Goal: Book appointment/travel/reservation

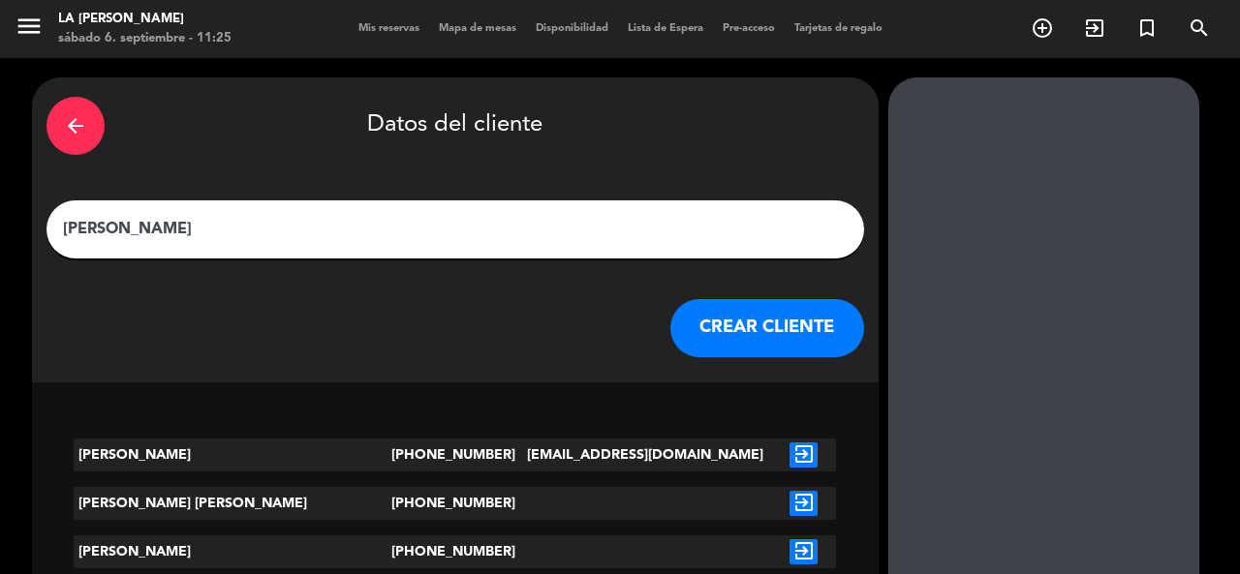
scroll to position [51, 0]
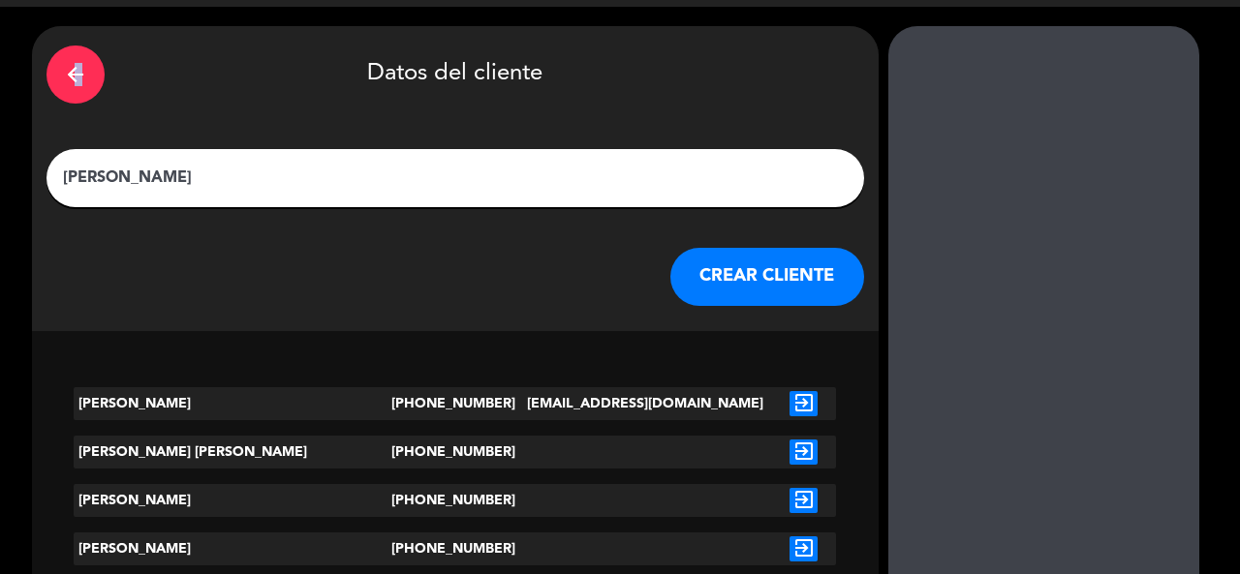
drag, startPoint x: 189, startPoint y: 68, endPoint x: 173, endPoint y: 61, distance: 16.9
click at [87, 63] on icon "arrow_back" at bounding box center [75, 74] width 23 height 23
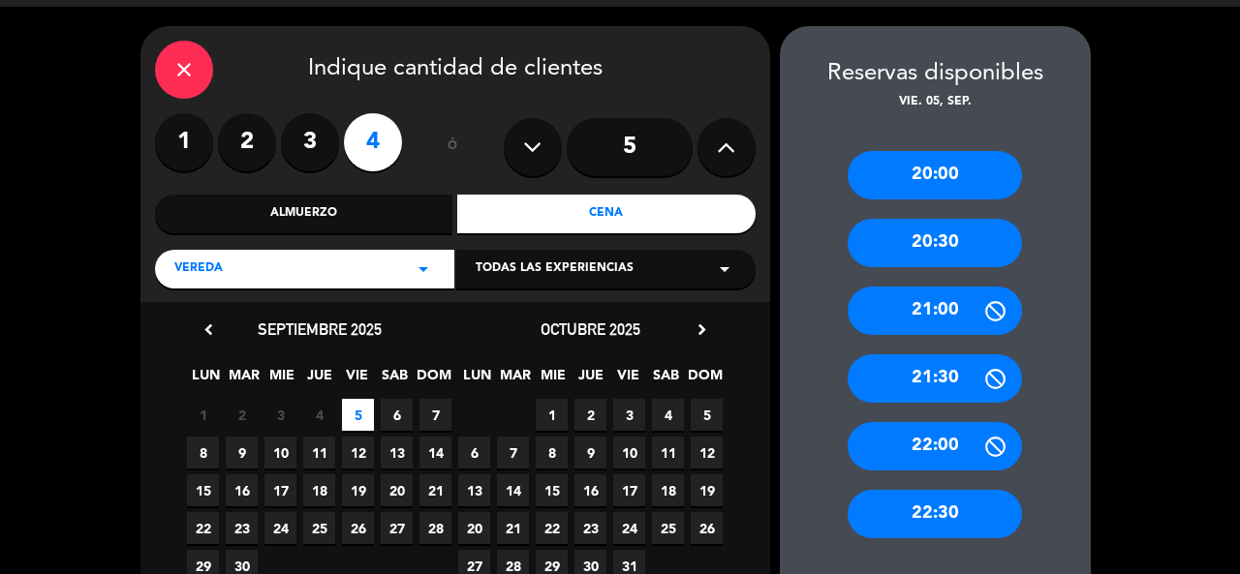
click at [302, 133] on label "3" at bounding box center [310, 142] width 58 height 58
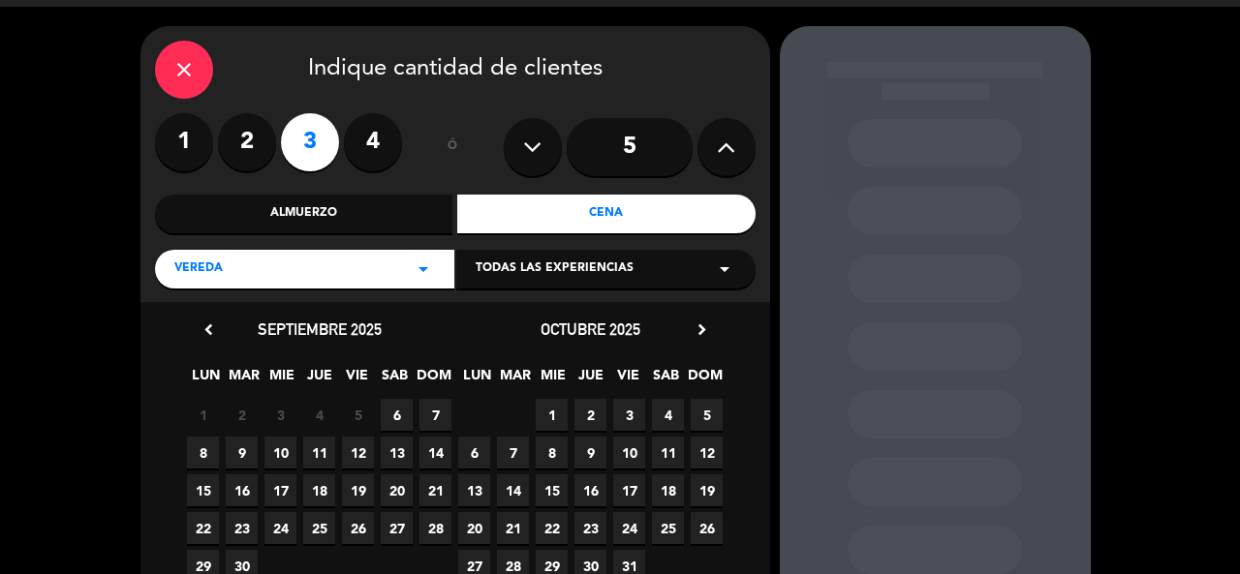
click at [409, 427] on span "6" at bounding box center [397, 415] width 32 height 32
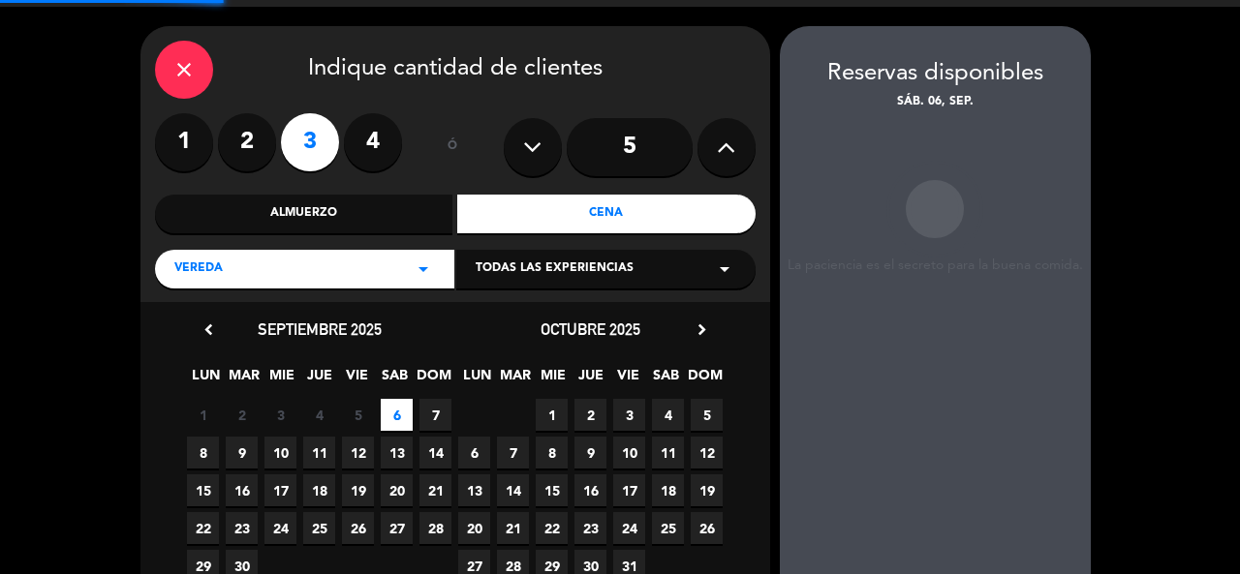
scroll to position [77, 0]
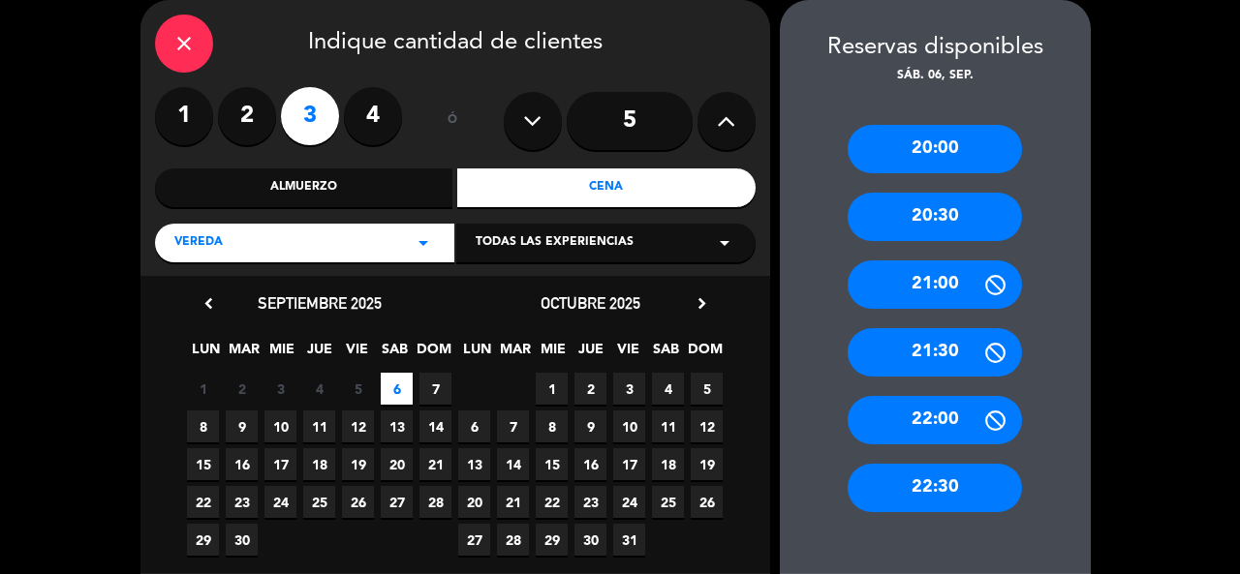
click at [347, 213] on div "close Indique cantidad de clientes 1 2 3 4 ó 5 Almuerzo Cena Vereda arrow_drop_…" at bounding box center [455, 138] width 630 height 276
click at [347, 204] on div "Almuerzo" at bounding box center [304, 188] width 298 height 39
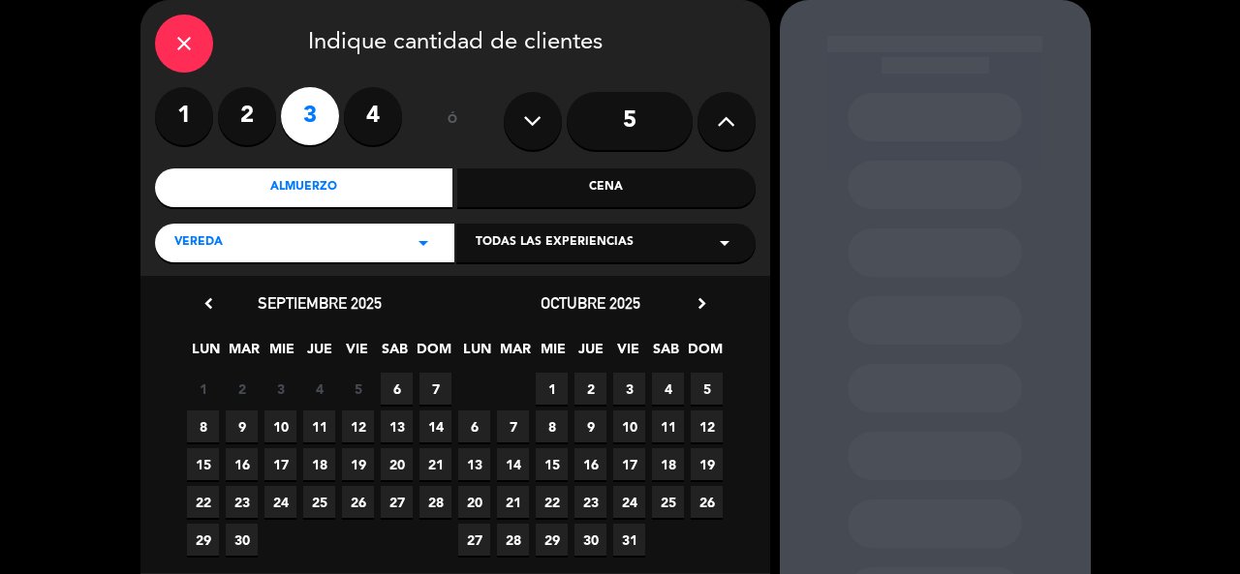
click at [400, 381] on span "6" at bounding box center [397, 389] width 32 height 32
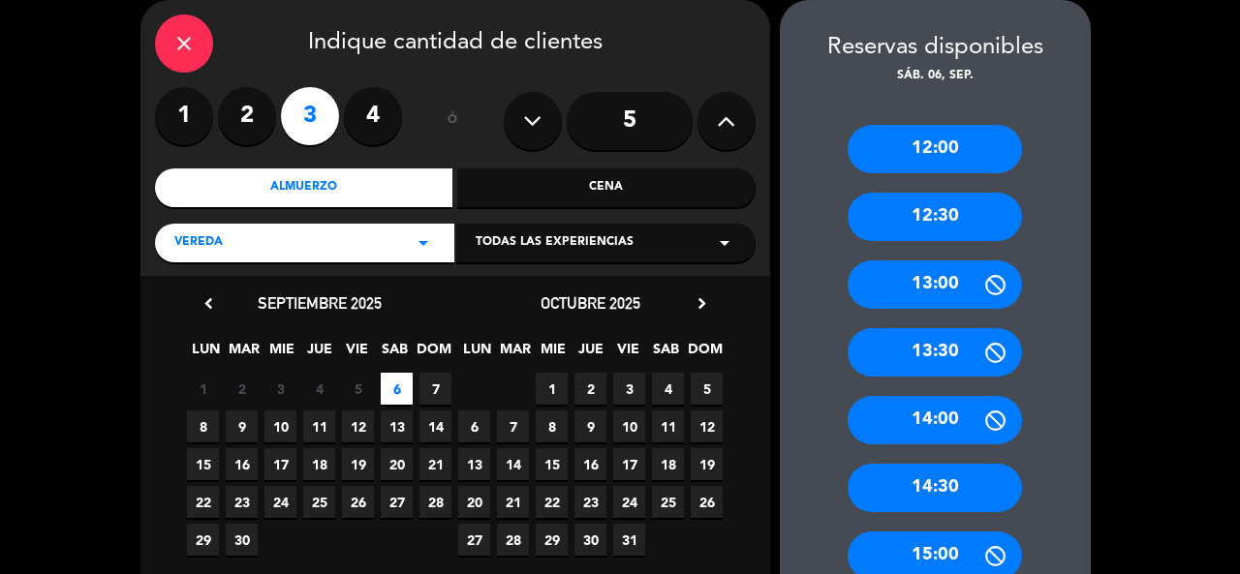
click at [910, 270] on div "13:00" at bounding box center [935, 285] width 174 height 48
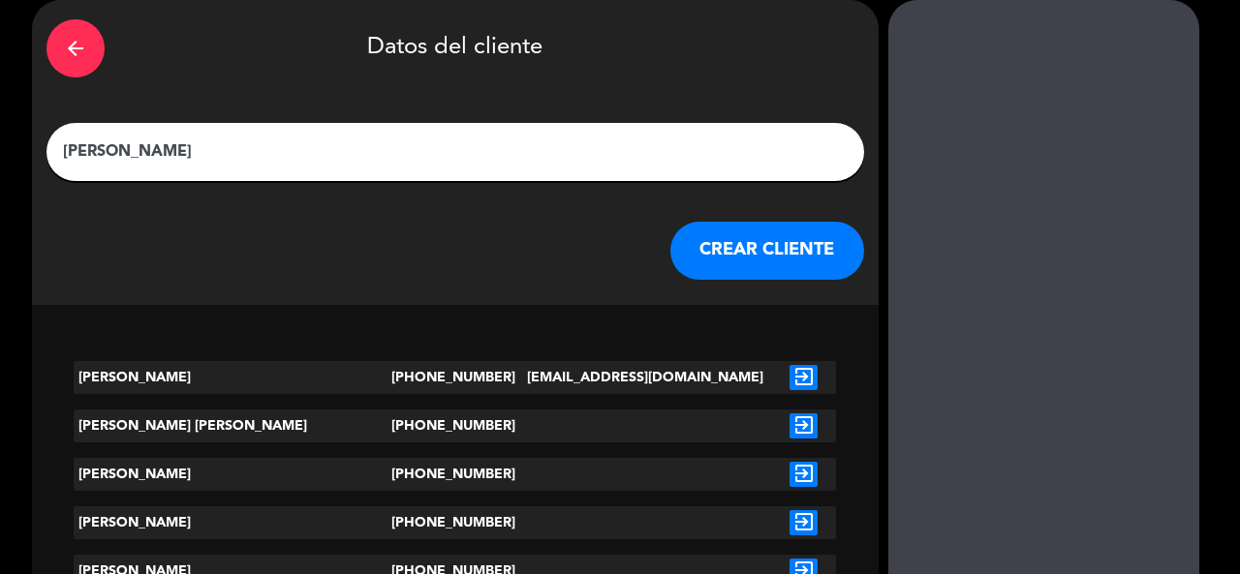
drag, startPoint x: 547, startPoint y: 153, endPoint x: 0, endPoint y: 138, distance: 547.5
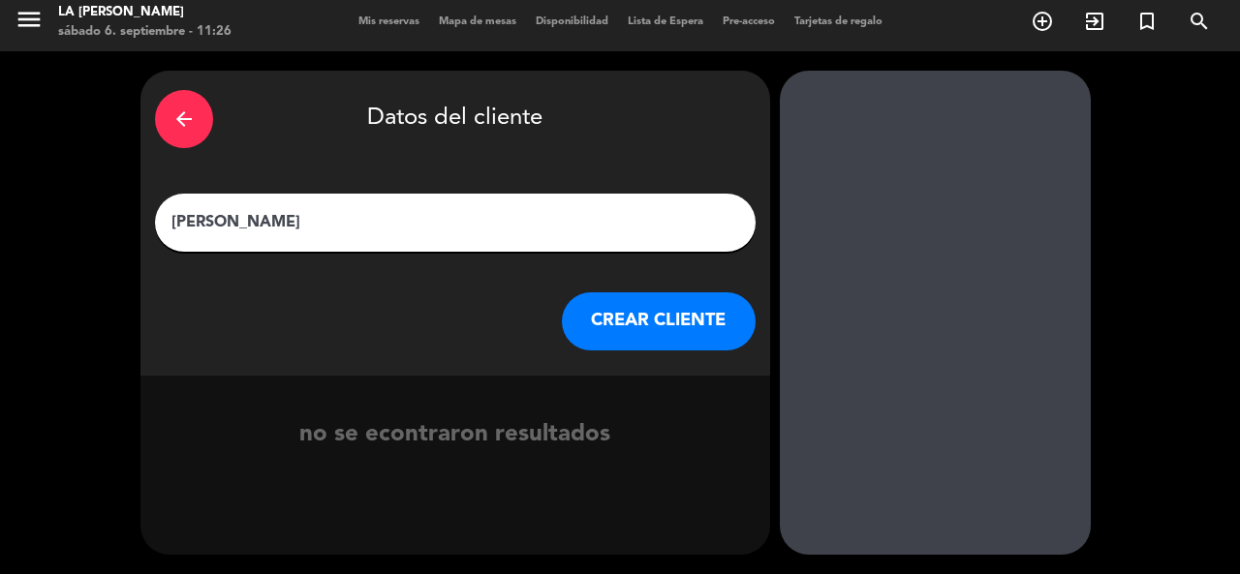
type input "[PERSON_NAME]"
click at [632, 331] on button "CREAR CLIENTE" at bounding box center [659, 322] width 194 height 58
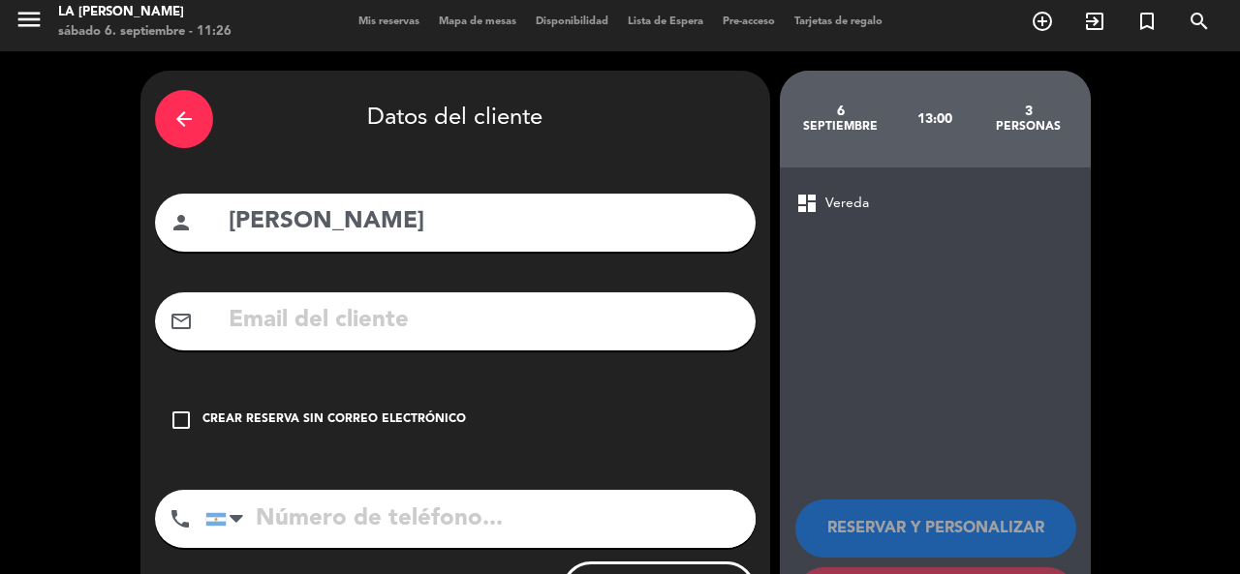
click at [379, 437] on div "check_box_outline_blank Crear reserva sin correo electrónico" at bounding box center [455, 420] width 601 height 58
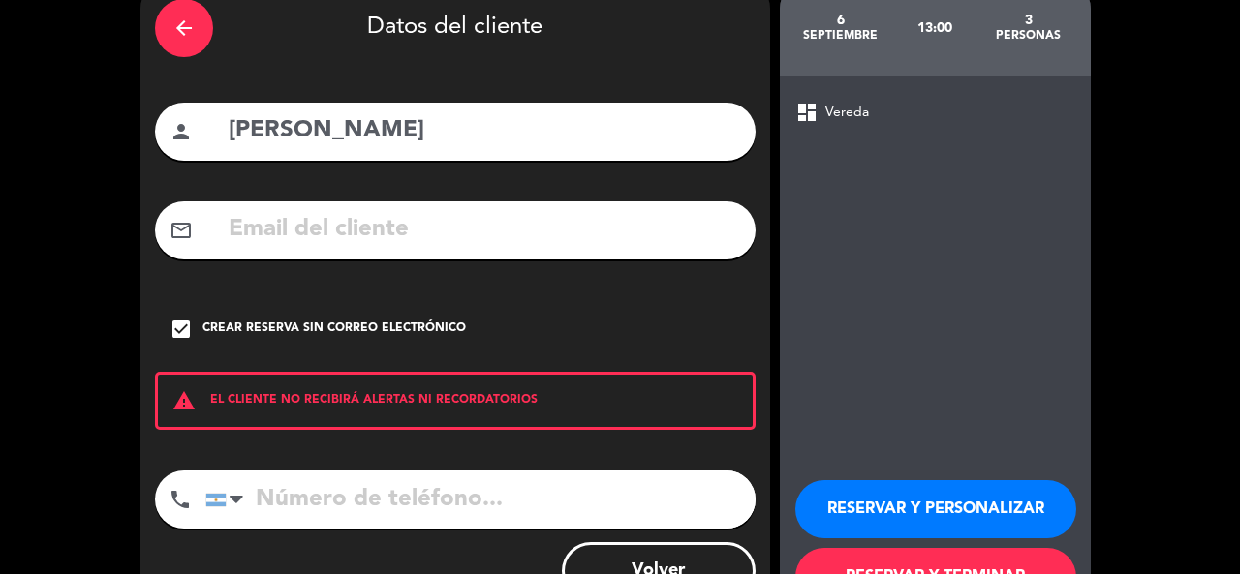
scroll to position [172, 0]
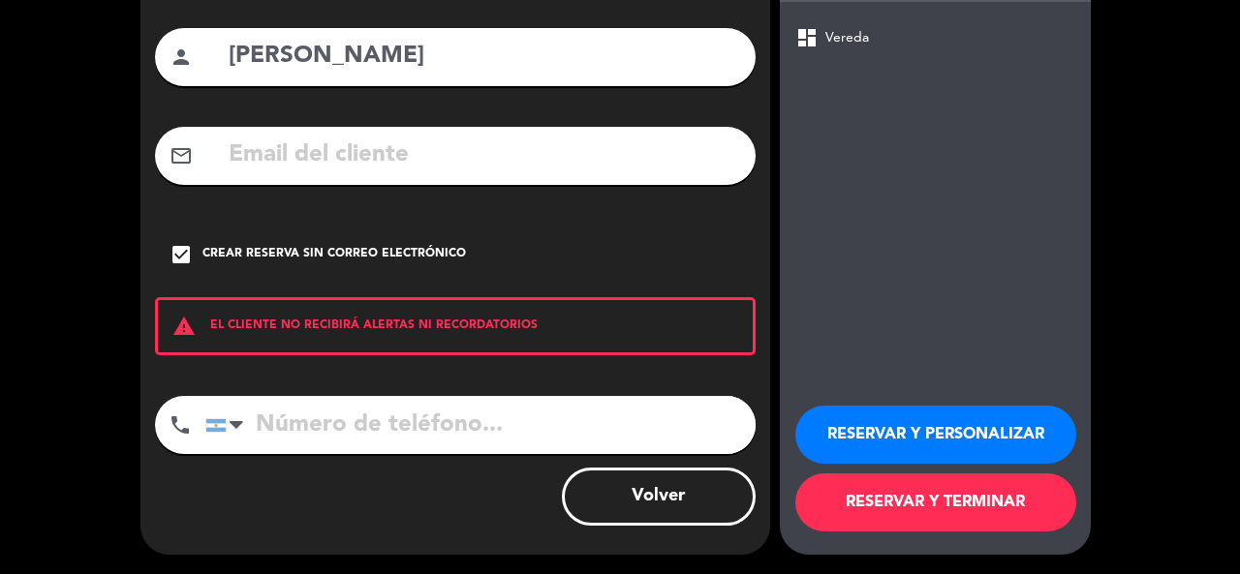
click at [450, 405] on input "tel" at bounding box center [480, 425] width 550 height 58
type input "1166684484"
click at [1028, 418] on button "RESERVAR Y PERSONALIZAR" at bounding box center [935, 435] width 281 height 58
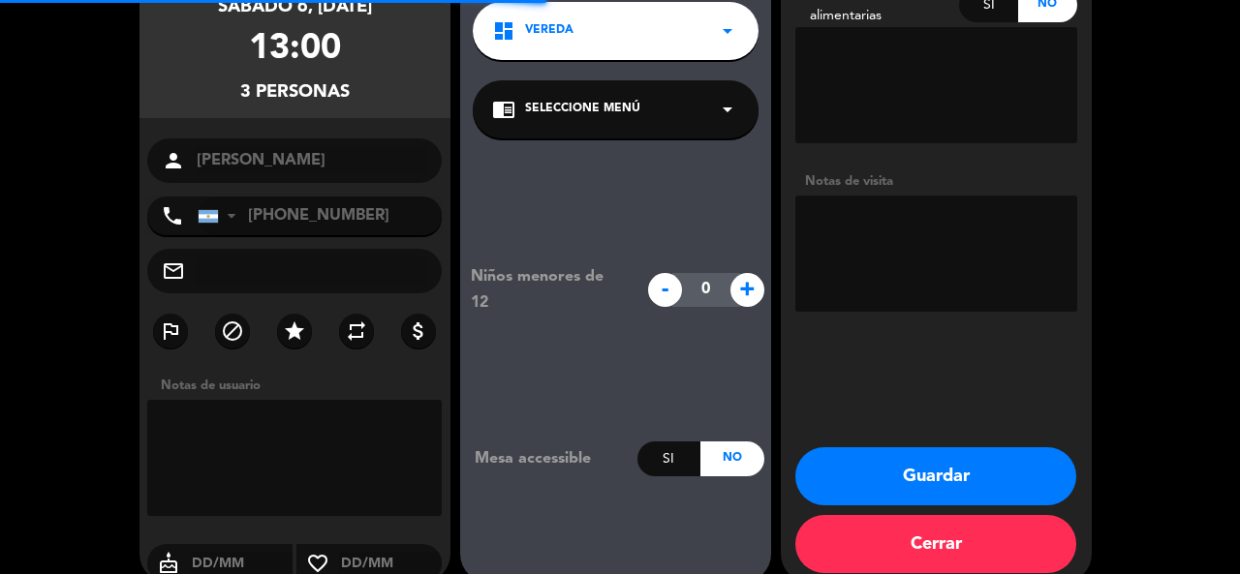
scroll to position [77, 0]
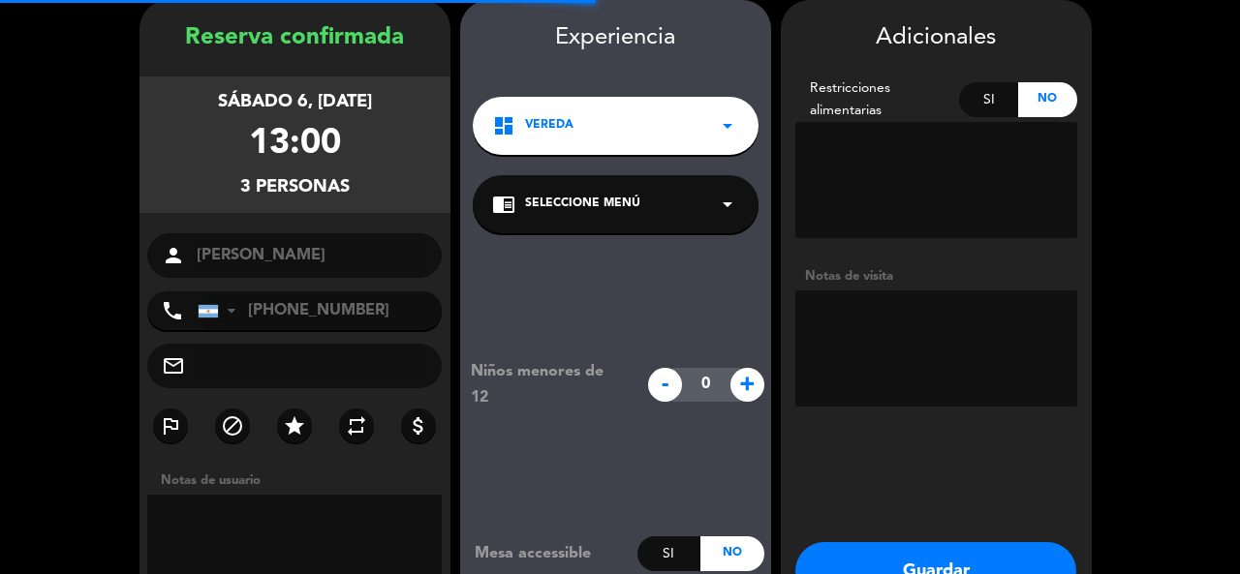
click at [961, 346] on textarea at bounding box center [936, 349] width 282 height 116
type textarea "ADENTRO"
click at [947, 567] on button "Guardar" at bounding box center [935, 571] width 281 height 58
